Goal: Navigation & Orientation: Find specific page/section

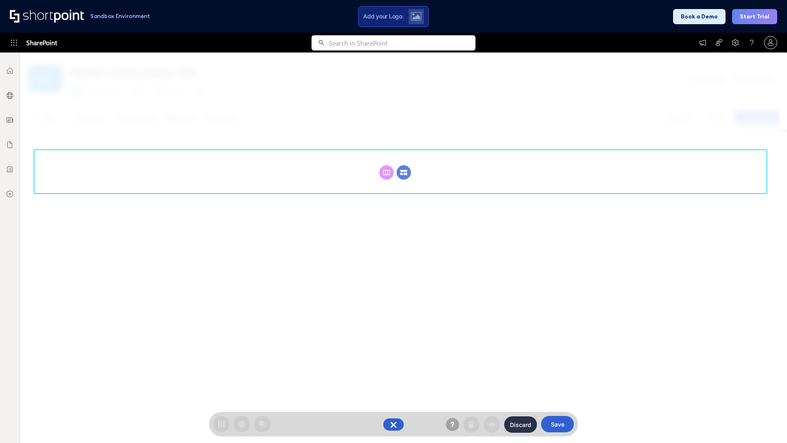
scroll to position [113, 0]
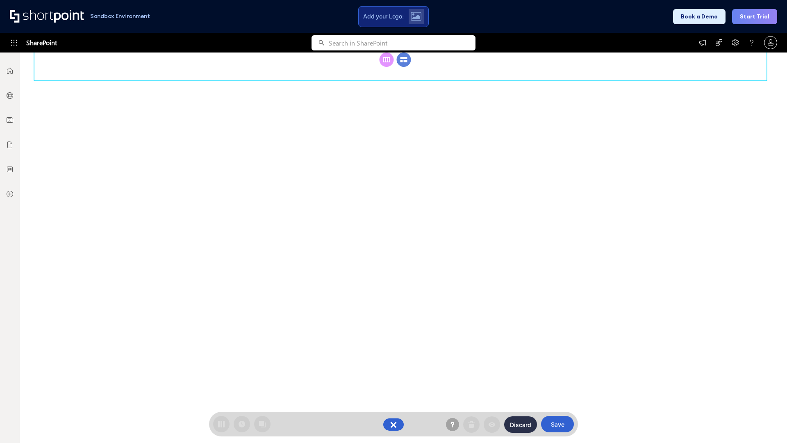
click at [404, 67] on circle at bounding box center [404, 59] width 14 height 14
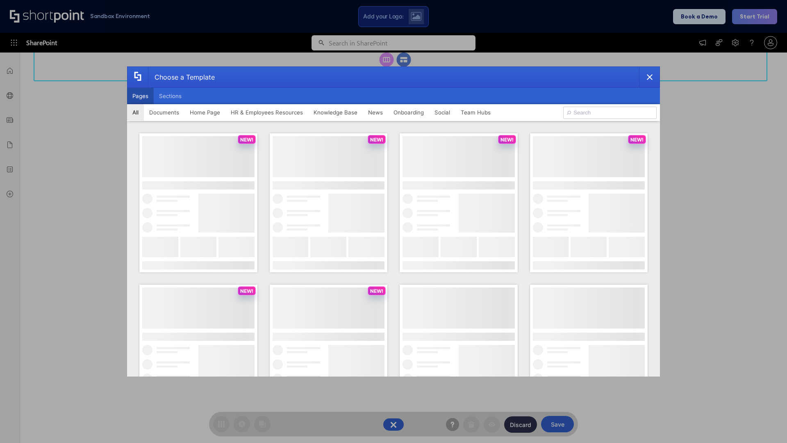
scroll to position [0, 0]
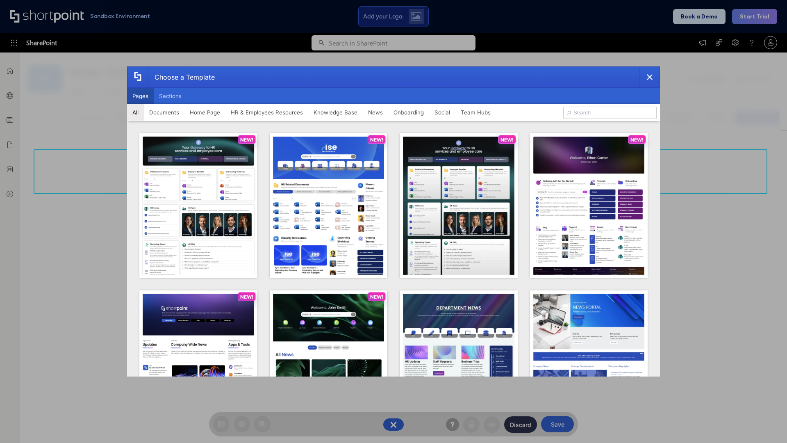
click at [140, 96] on button "Pages" at bounding box center [140, 96] width 27 height 16
type input "Documents 2"
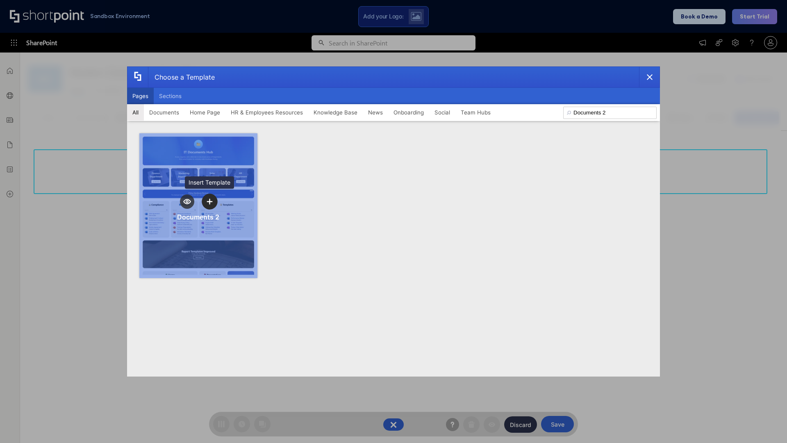
click at [209, 201] on icon "template selector" at bounding box center [210, 201] width 6 height 6
